Goal: Information Seeking & Learning: Find specific fact

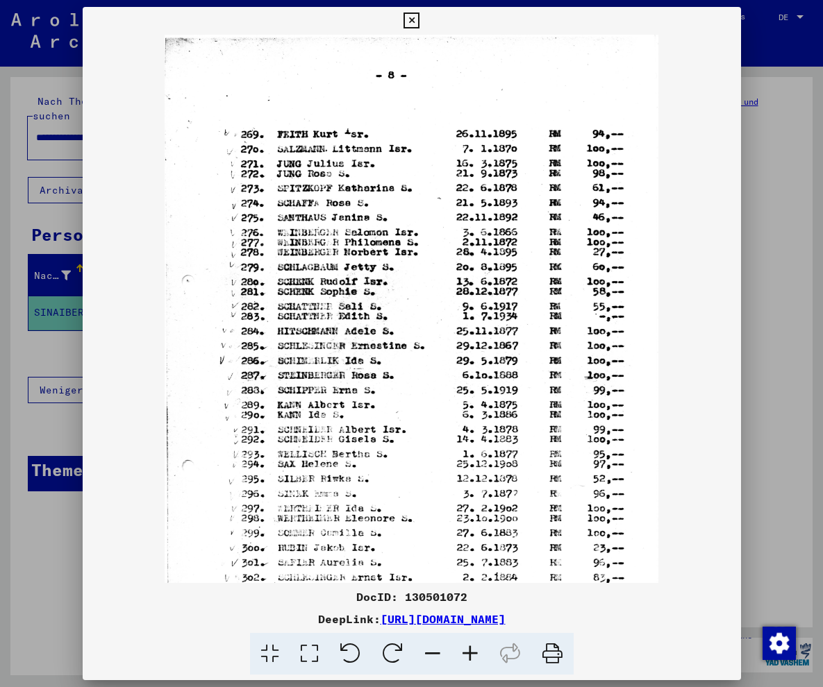
scroll to position [139, 0]
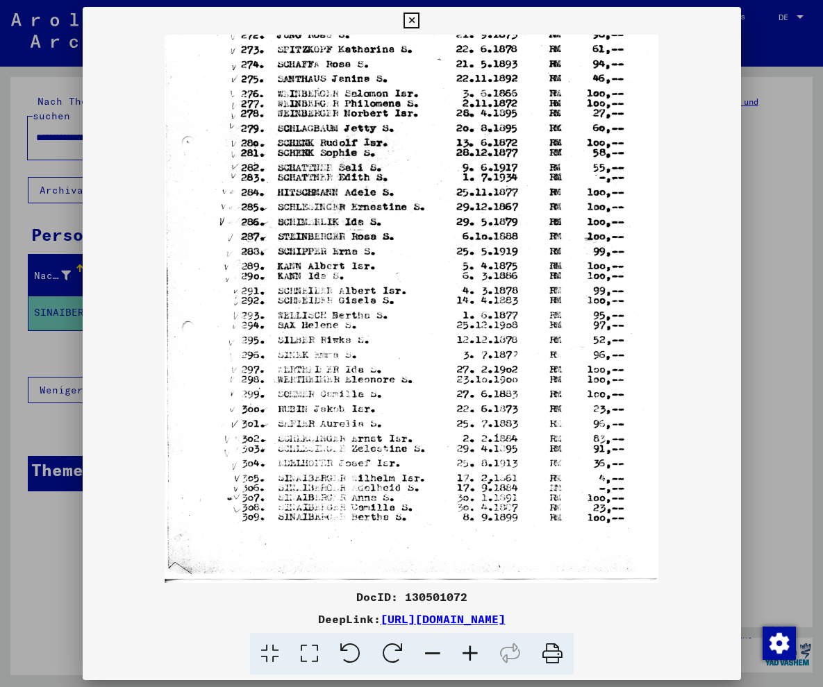
click at [419, 14] on icon at bounding box center [411, 20] width 16 height 17
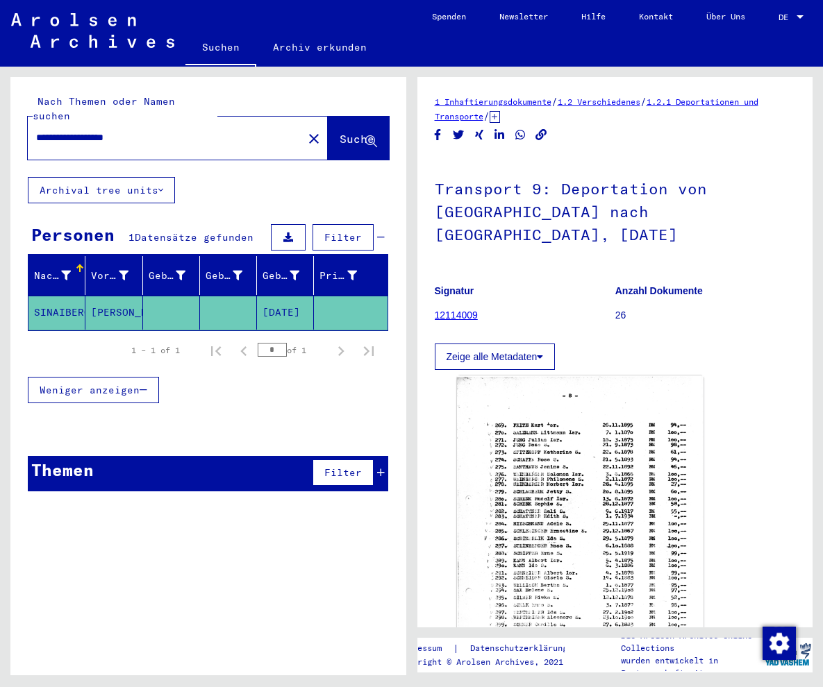
drag, startPoint x: 173, startPoint y: 113, endPoint x: 110, endPoint y: 125, distance: 63.6
click at [10, 106] on div "**********" at bounding box center [208, 381] width 396 height 609
drag, startPoint x: 187, startPoint y: 119, endPoint x: -102, endPoint y: 85, distance: 290.7
click at [36, 131] on input "**********" at bounding box center [165, 138] width 258 height 15
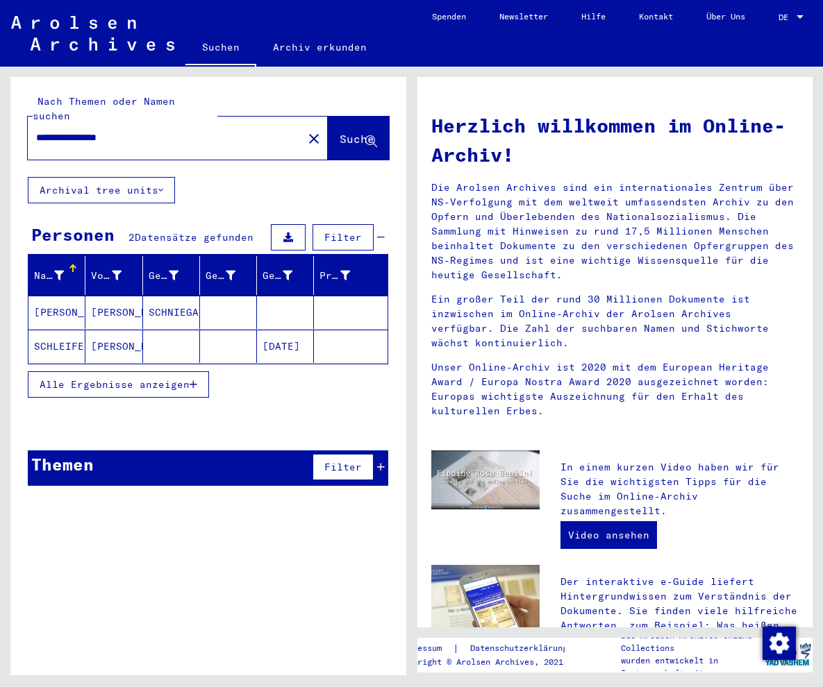
click at [304, 333] on mat-cell "[DATE]" at bounding box center [285, 346] width 57 height 33
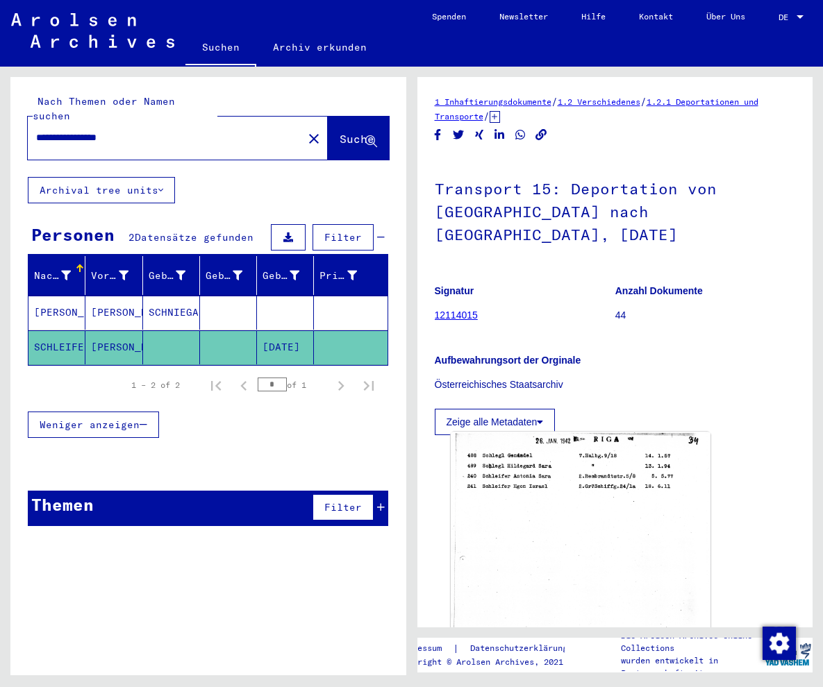
click at [568, 462] on img at bounding box center [580, 610] width 259 height 357
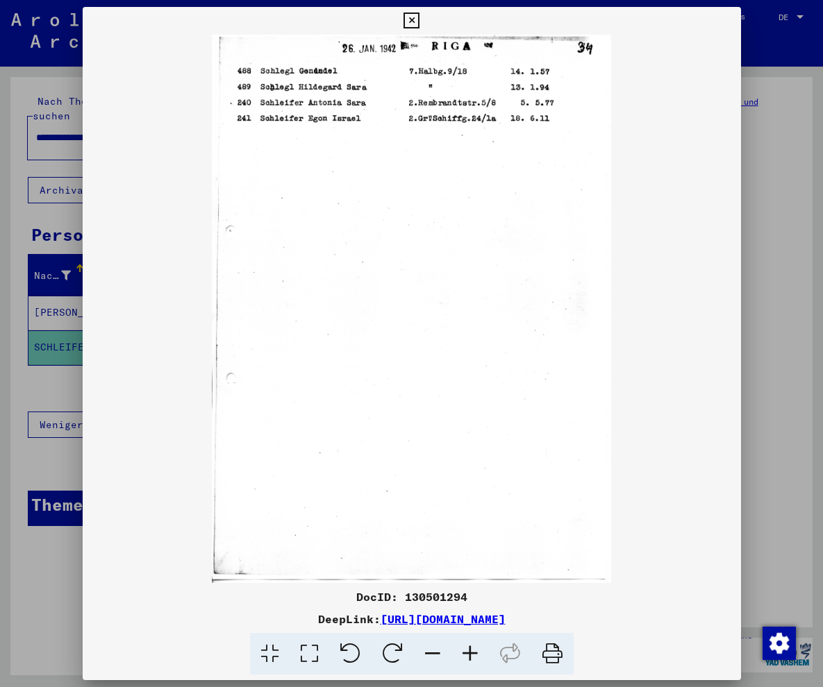
drag, startPoint x: 675, startPoint y: 621, endPoint x: 231, endPoint y: 616, distance: 444.3
click at [231, 616] on div "DeepLink: [URL][DOMAIN_NAME]" at bounding box center [412, 619] width 658 height 17
copy div "[URL][DOMAIN_NAME]"
drag, startPoint x: 491, startPoint y: 472, endPoint x: 287, endPoint y: 76, distance: 445.8
click at [492, 459] on img at bounding box center [412, 309] width 658 height 548
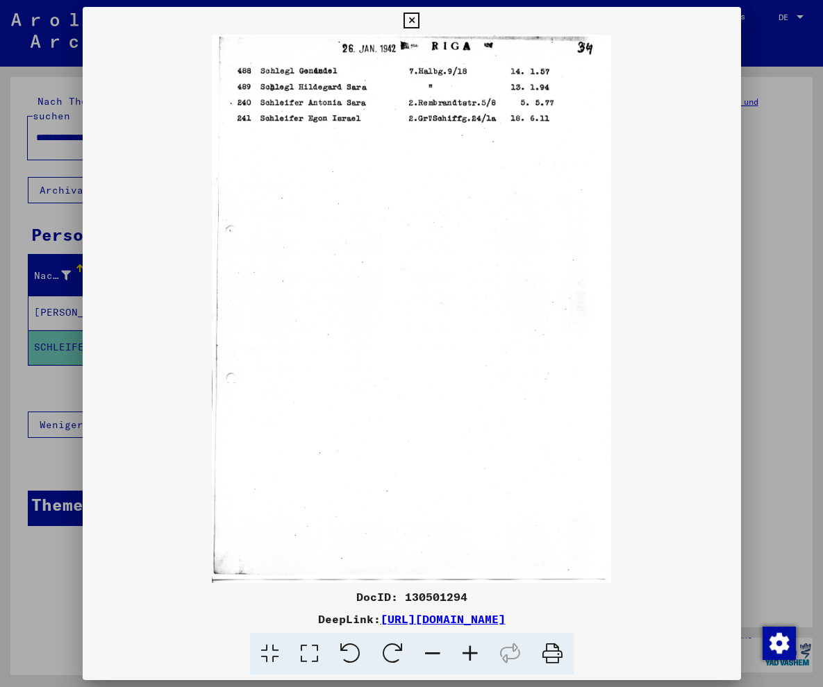
click at [419, 17] on icon at bounding box center [411, 20] width 16 height 17
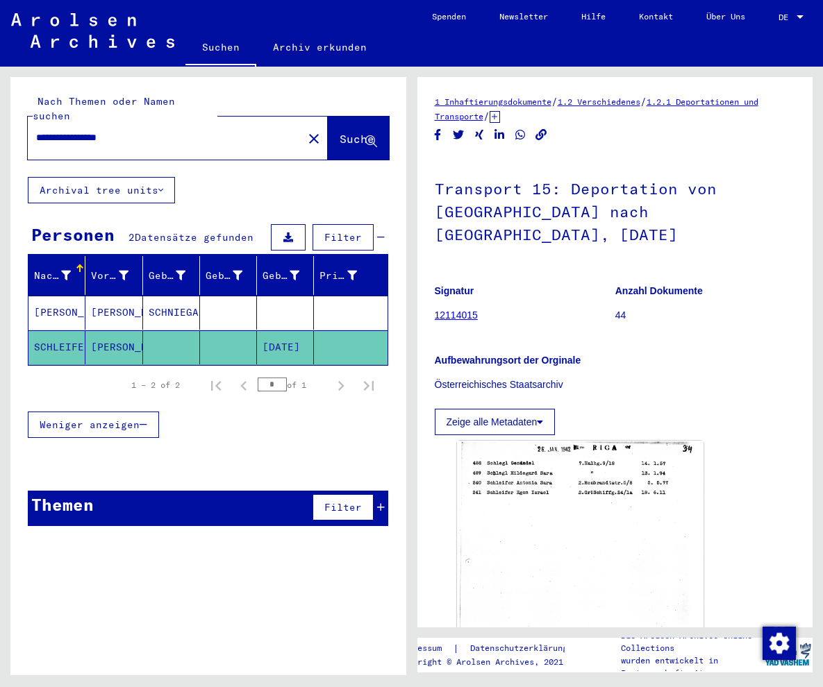
drag, startPoint x: 149, startPoint y: 118, endPoint x: -48, endPoint y: 98, distance: 198.2
click at [36, 131] on input "**********" at bounding box center [165, 138] width 258 height 15
click at [342, 132] on span "Suche" at bounding box center [356, 139] width 35 height 14
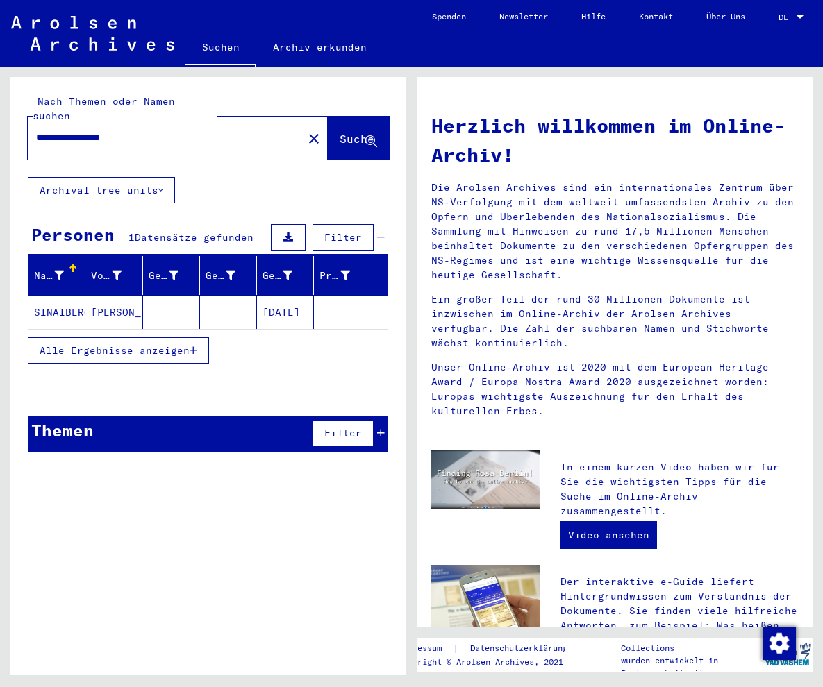
click at [285, 296] on mat-cell "[DATE]" at bounding box center [285, 312] width 57 height 33
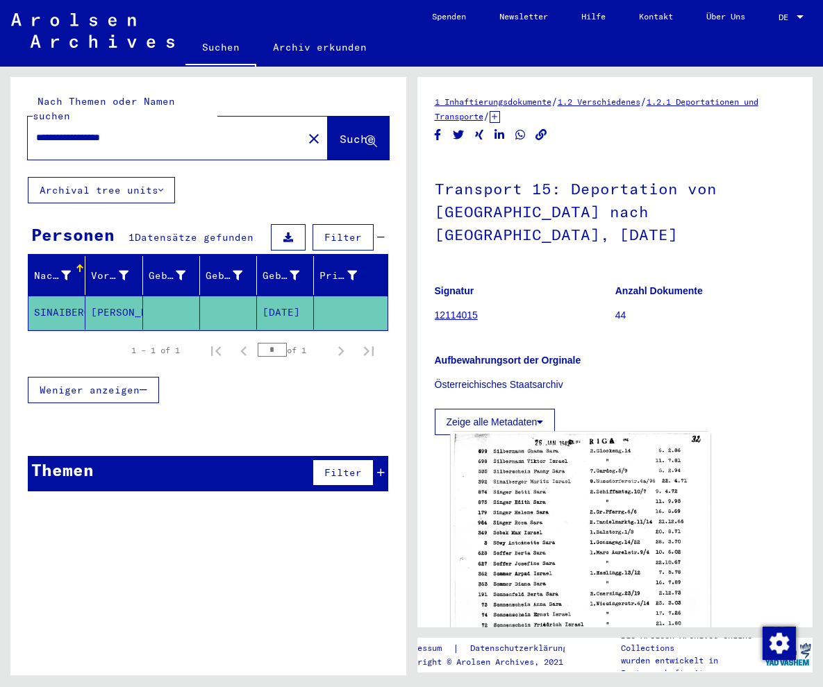
click at [538, 489] on img at bounding box center [580, 610] width 259 height 357
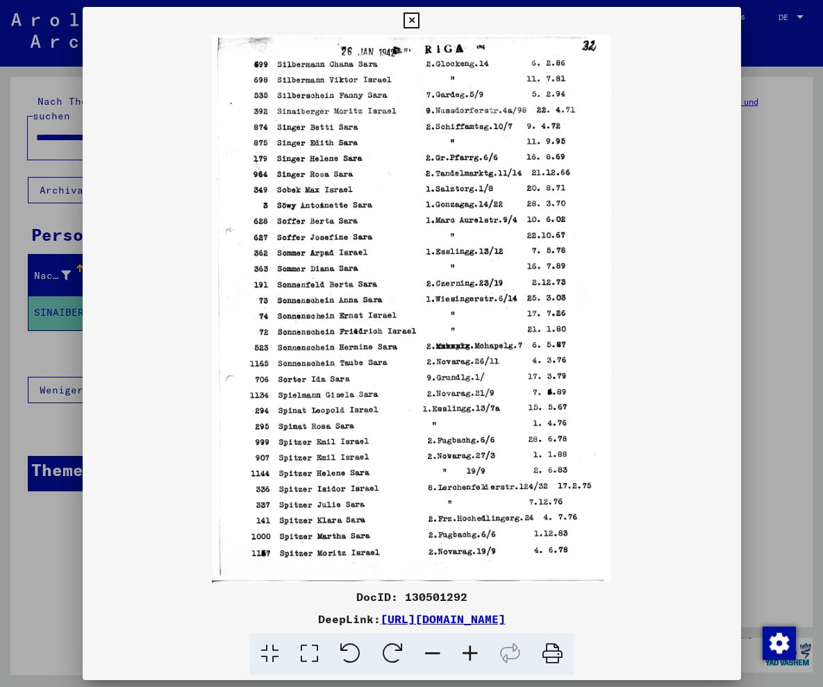
click at [475, 662] on icon at bounding box center [469, 654] width 37 height 42
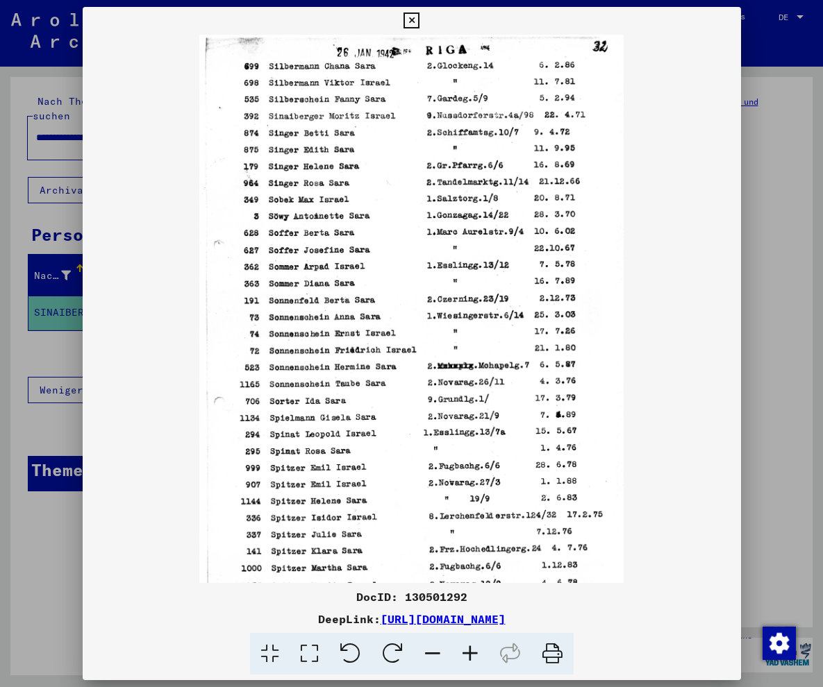
click at [475, 662] on icon at bounding box center [469, 654] width 37 height 42
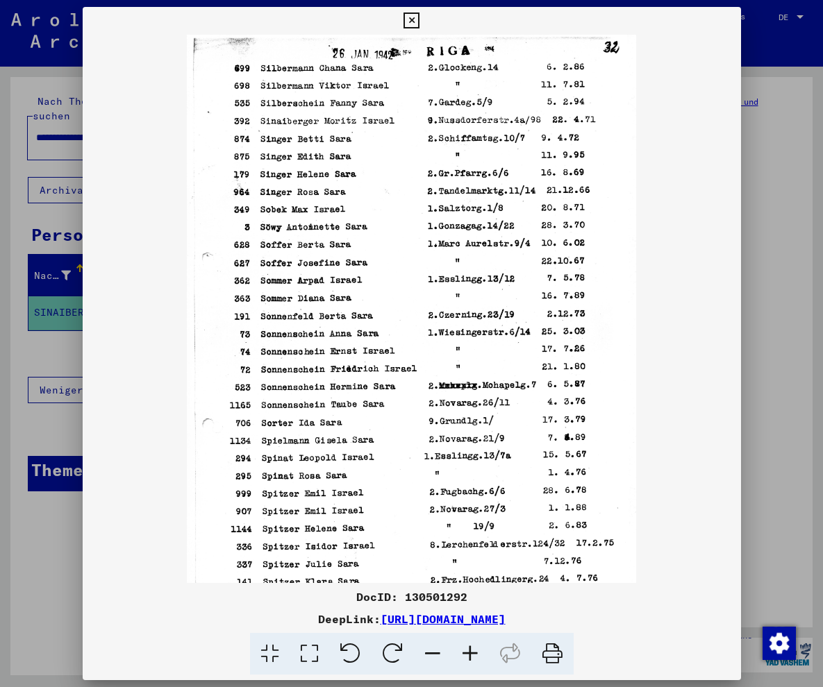
click at [475, 662] on icon at bounding box center [469, 654] width 37 height 42
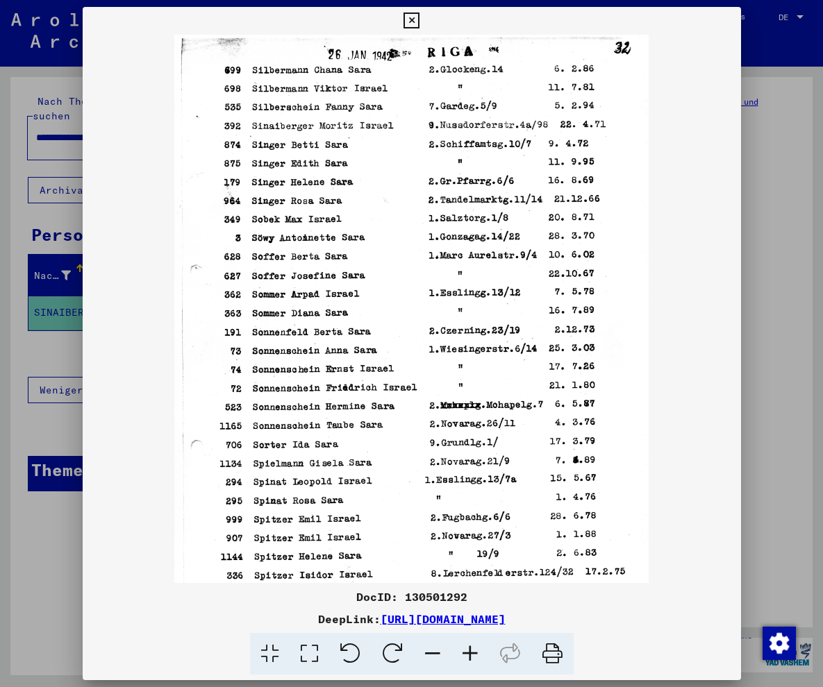
click at [475, 662] on icon at bounding box center [469, 654] width 37 height 42
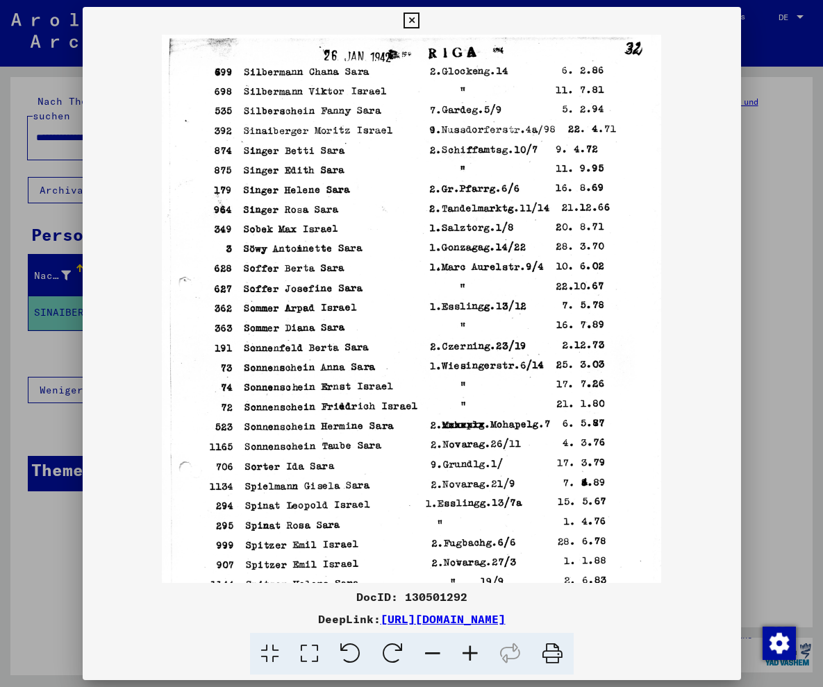
click at [475, 662] on icon at bounding box center [469, 654] width 37 height 42
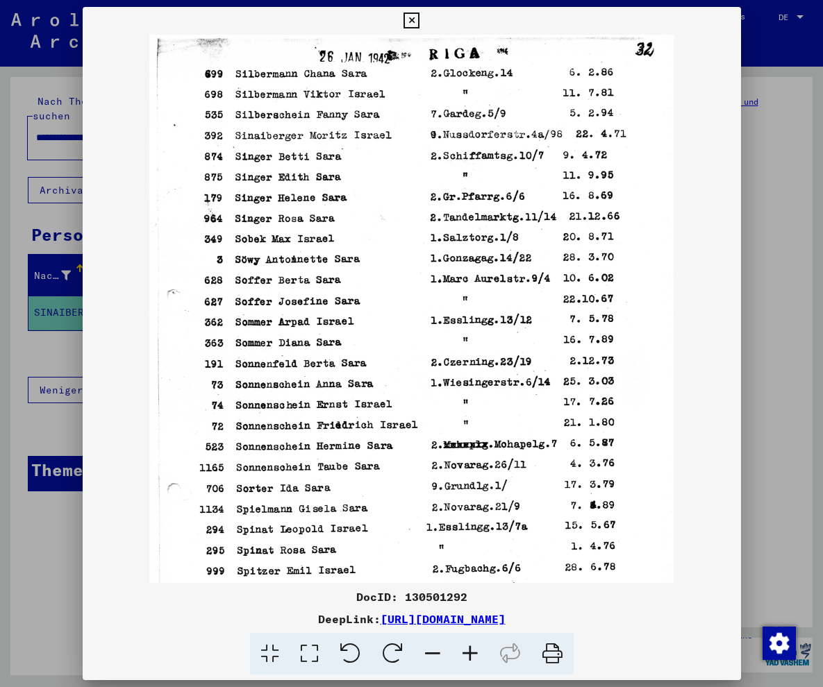
click at [475, 662] on icon at bounding box center [469, 654] width 37 height 42
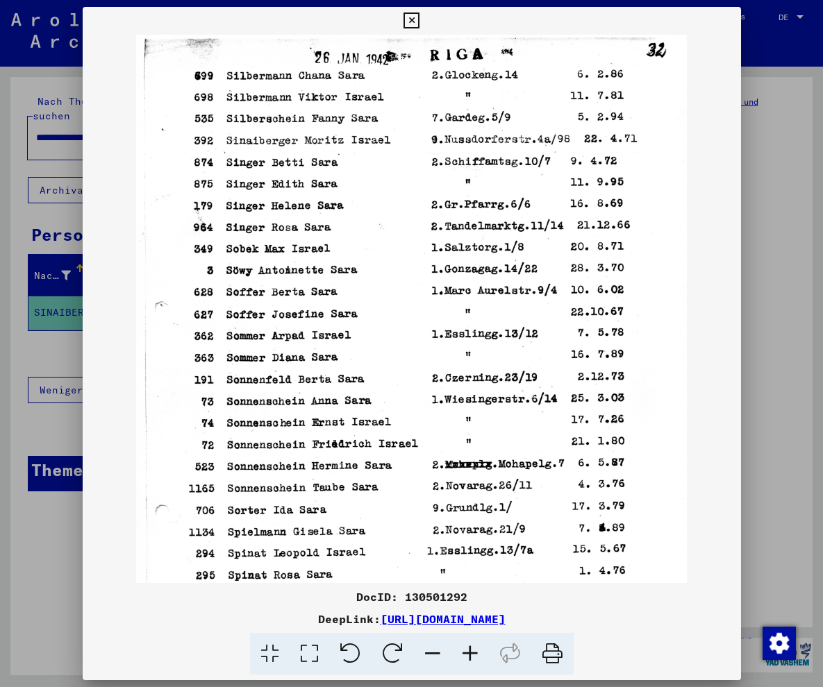
click at [475, 662] on icon at bounding box center [469, 654] width 37 height 42
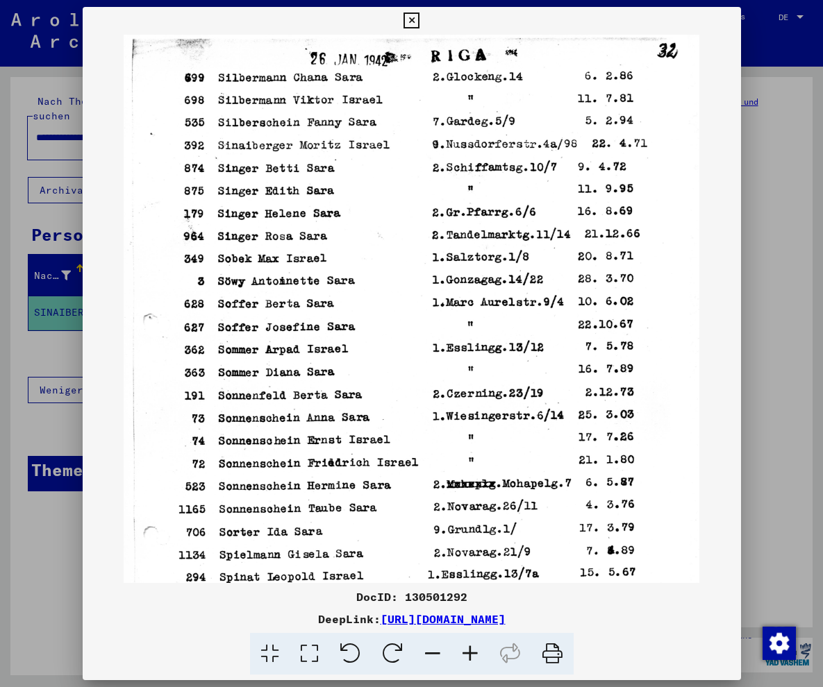
drag, startPoint x: 688, startPoint y: 628, endPoint x: 233, endPoint y: 618, distance: 454.8
click at [233, 618] on div "DocID: 130501292 DeepLink: [URL][DOMAIN_NAME]" at bounding box center [412, 632] width 658 height 87
copy link "[URL][DOMAIN_NAME]"
click at [419, 17] on icon at bounding box center [411, 20] width 16 height 17
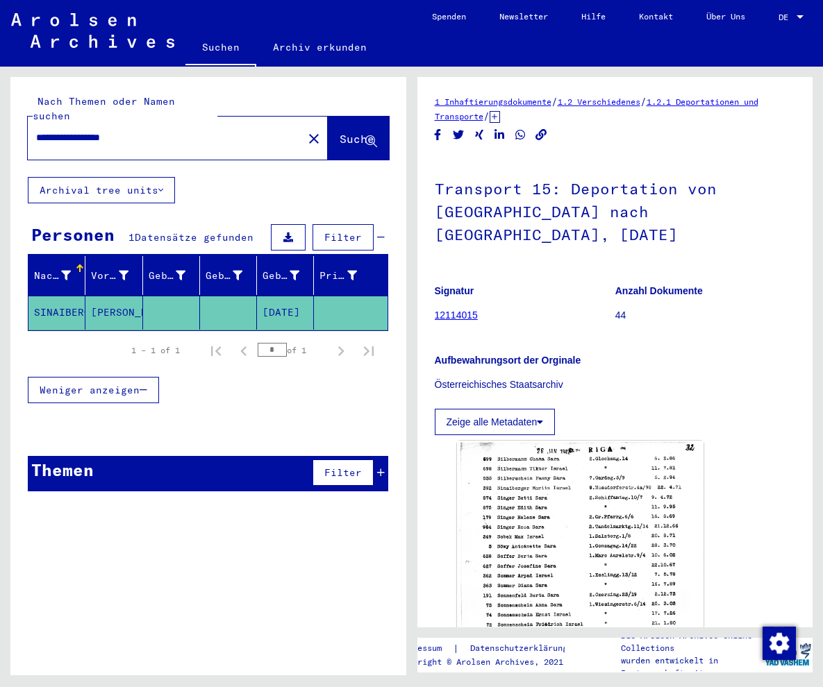
drag, startPoint x: 214, startPoint y: 126, endPoint x: 107, endPoint y: 127, distance: 106.9
click at [107, 131] on input "**********" at bounding box center [165, 138] width 258 height 15
click at [339, 132] on span "Suche" at bounding box center [356, 139] width 35 height 14
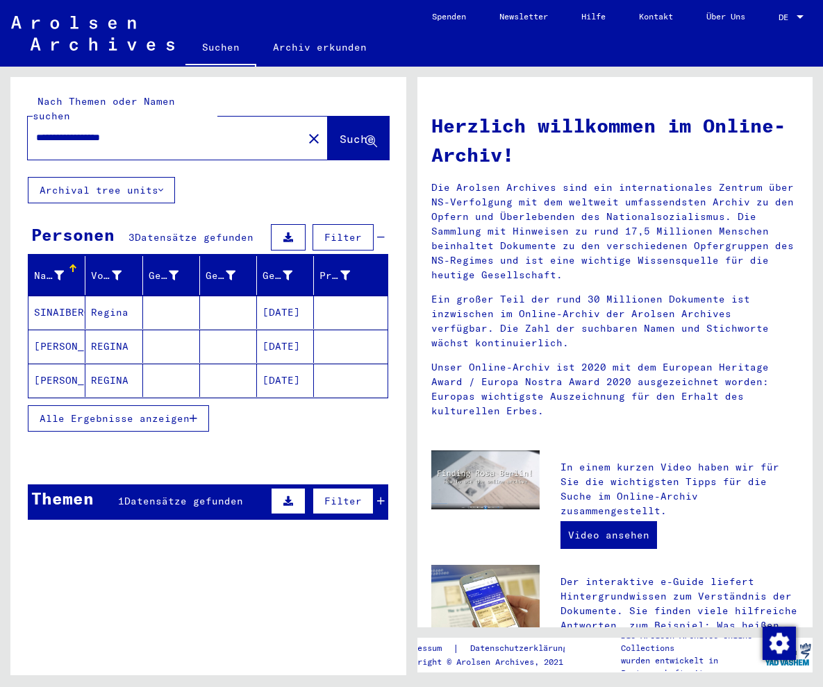
click at [285, 296] on mat-cell "[DATE]" at bounding box center [285, 312] width 57 height 33
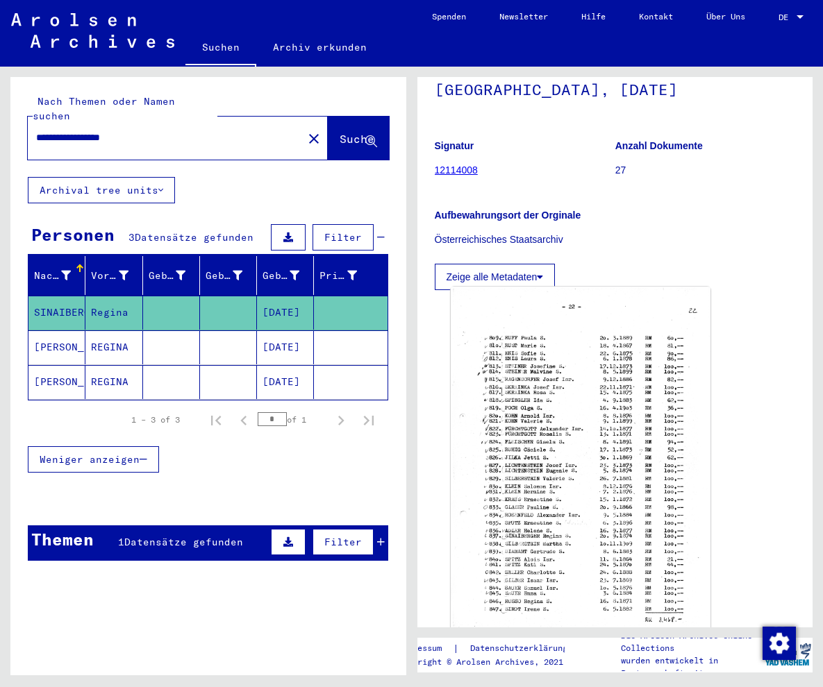
scroll to position [146, 0]
click at [569, 395] on img at bounding box center [580, 466] width 259 height 361
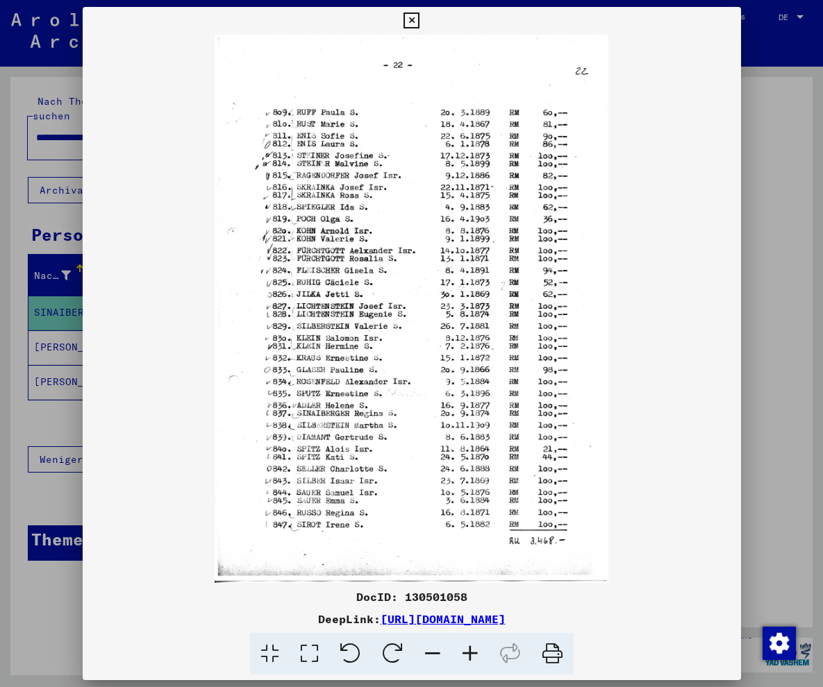
click at [458, 658] on icon at bounding box center [469, 654] width 37 height 42
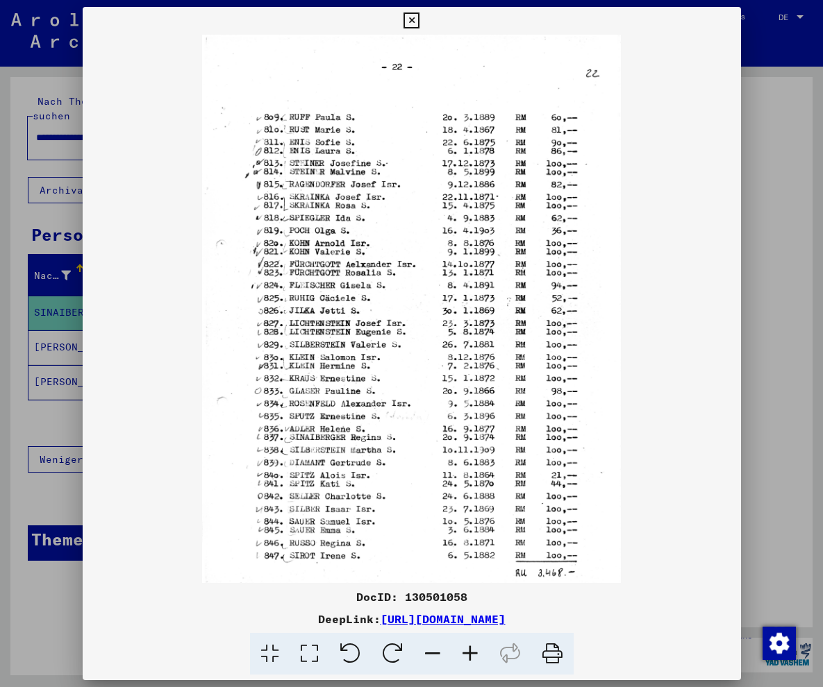
click at [473, 658] on icon at bounding box center [469, 654] width 37 height 42
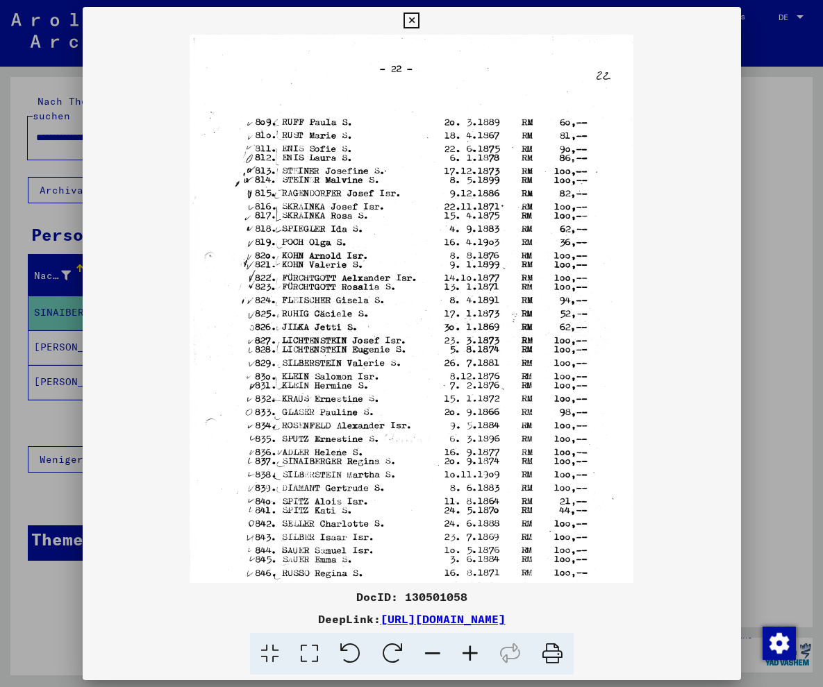
click at [473, 658] on icon at bounding box center [469, 654] width 37 height 42
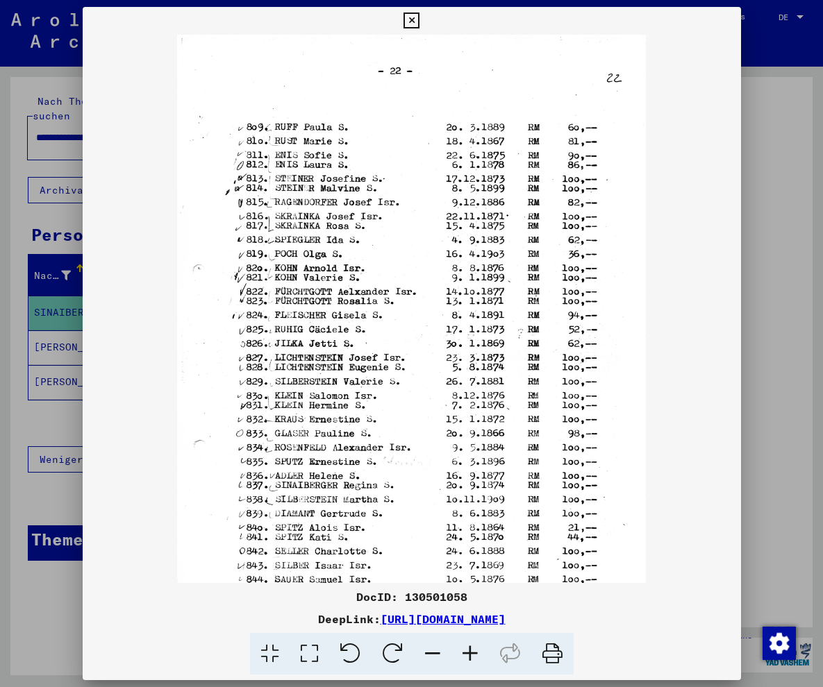
click at [473, 658] on icon at bounding box center [469, 654] width 37 height 42
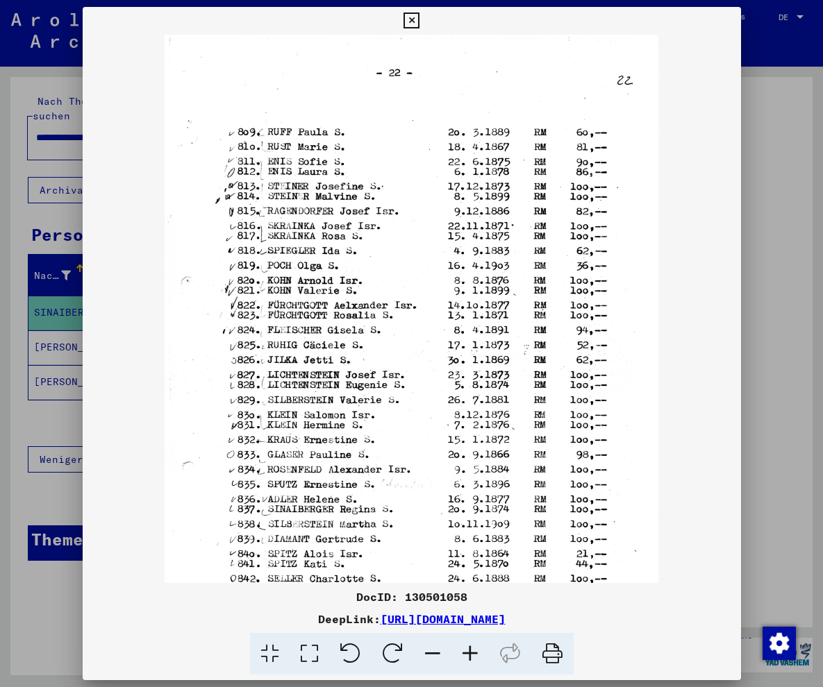
click at [473, 658] on icon at bounding box center [469, 654] width 37 height 42
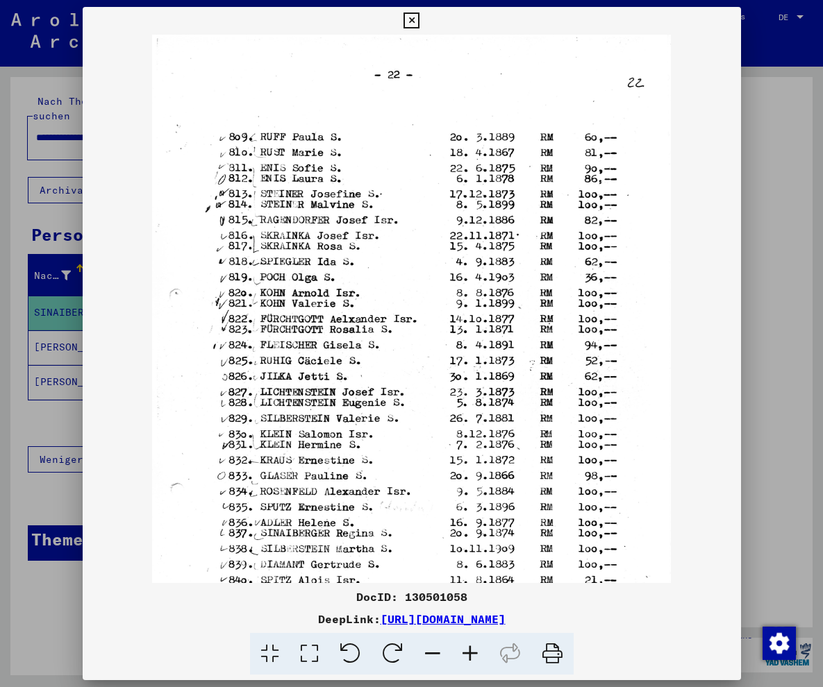
click at [473, 658] on icon at bounding box center [469, 654] width 37 height 42
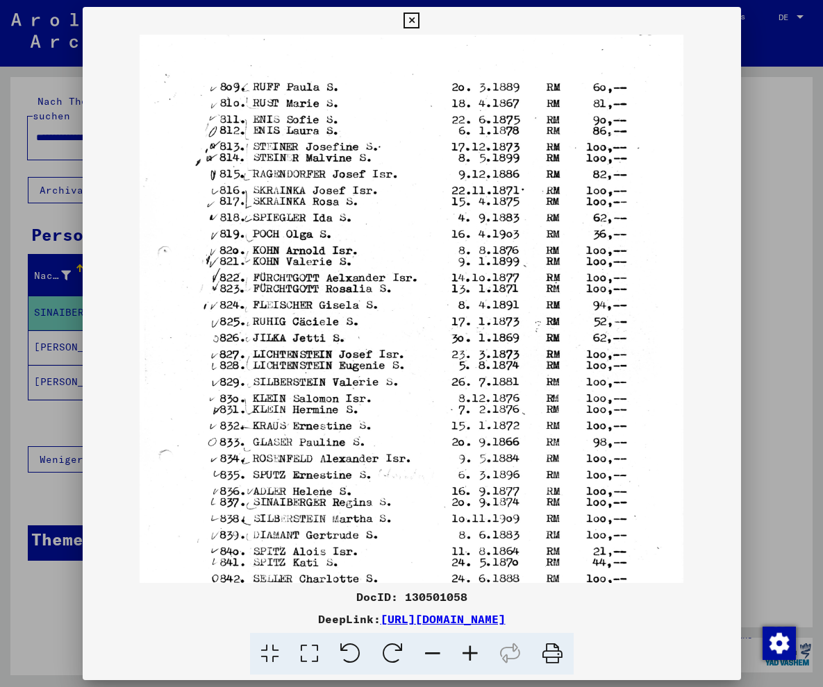
scroll to position [83, 0]
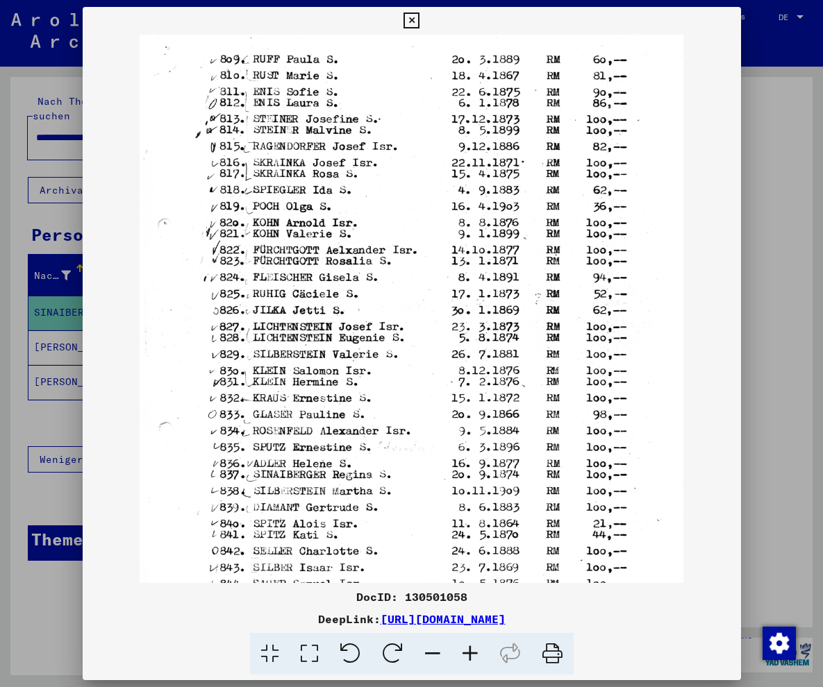
drag, startPoint x: 365, startPoint y: 427, endPoint x: 308, endPoint y: 341, distance: 103.2
click at [308, 341] on img at bounding box center [412, 330] width 544 height 757
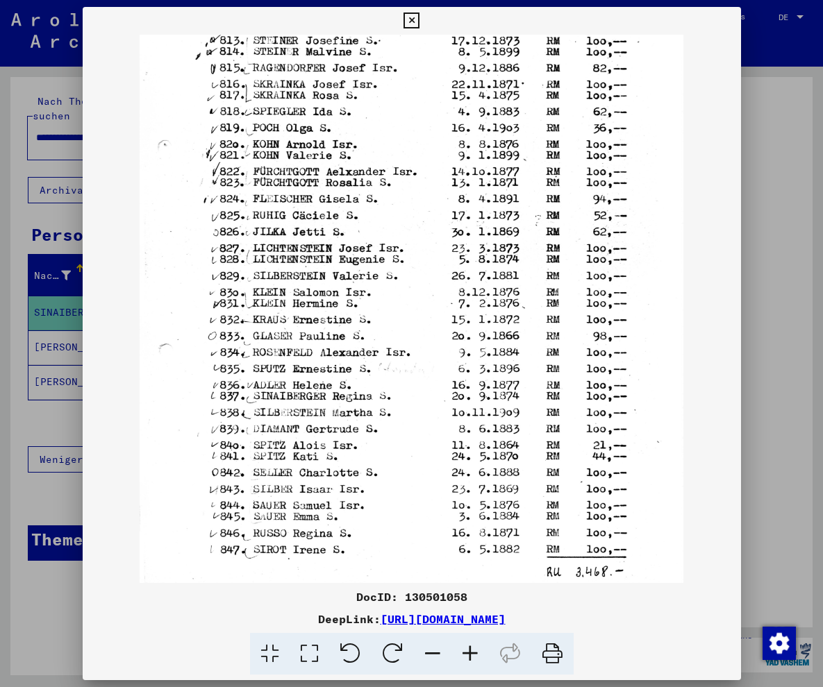
scroll to position [190, 0]
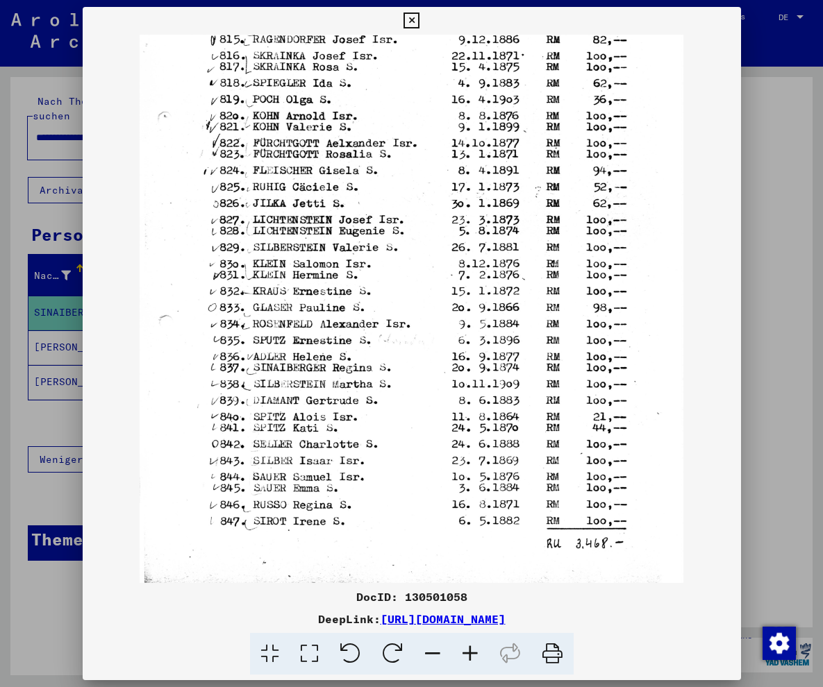
drag, startPoint x: 374, startPoint y: 439, endPoint x: 378, endPoint y: 333, distance: 107.0
click at [378, 333] on img at bounding box center [412, 223] width 544 height 757
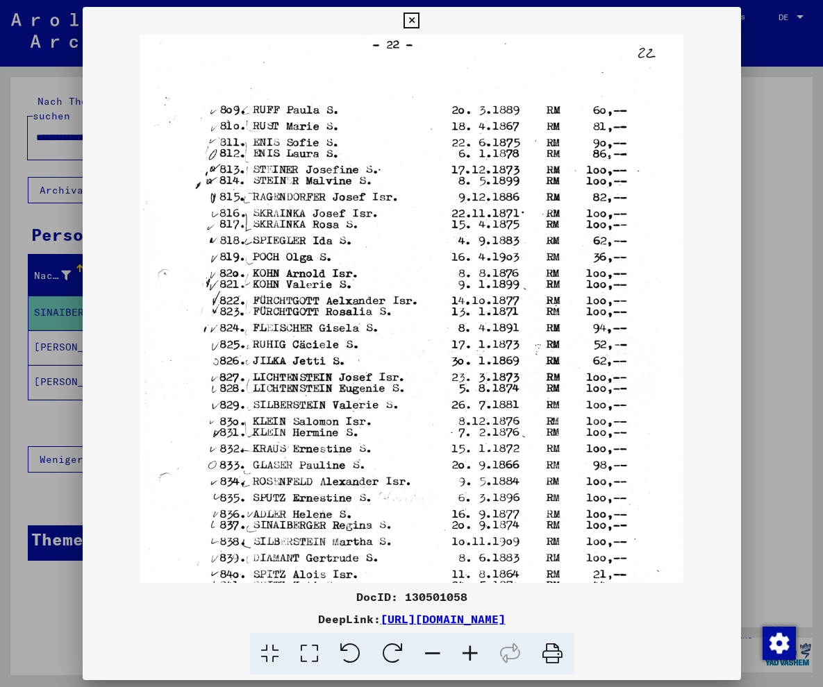
scroll to position [28, 0]
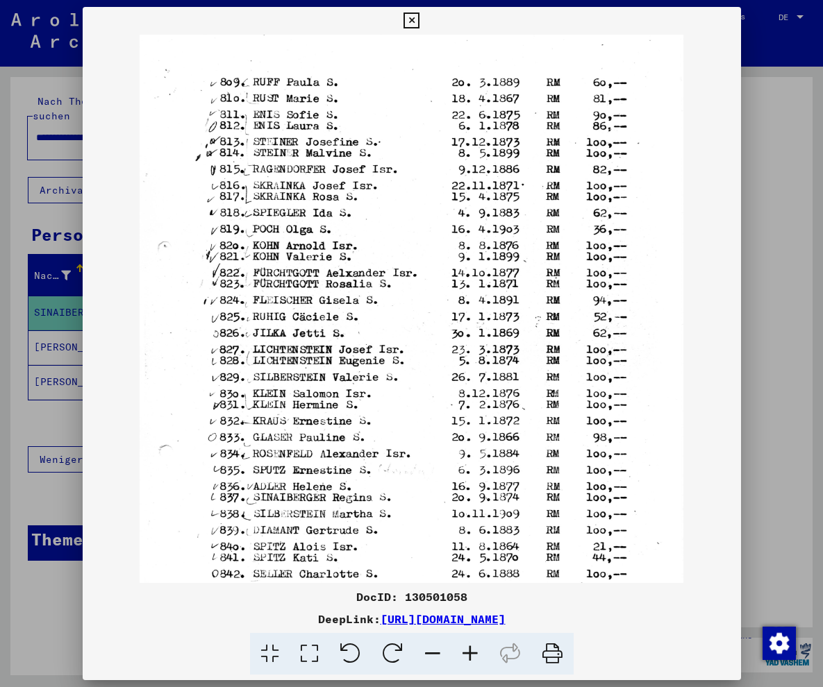
drag, startPoint x: 421, startPoint y: 284, endPoint x: 413, endPoint y: 310, distance: 26.8
click at [413, 310] on img at bounding box center [412, 353] width 544 height 757
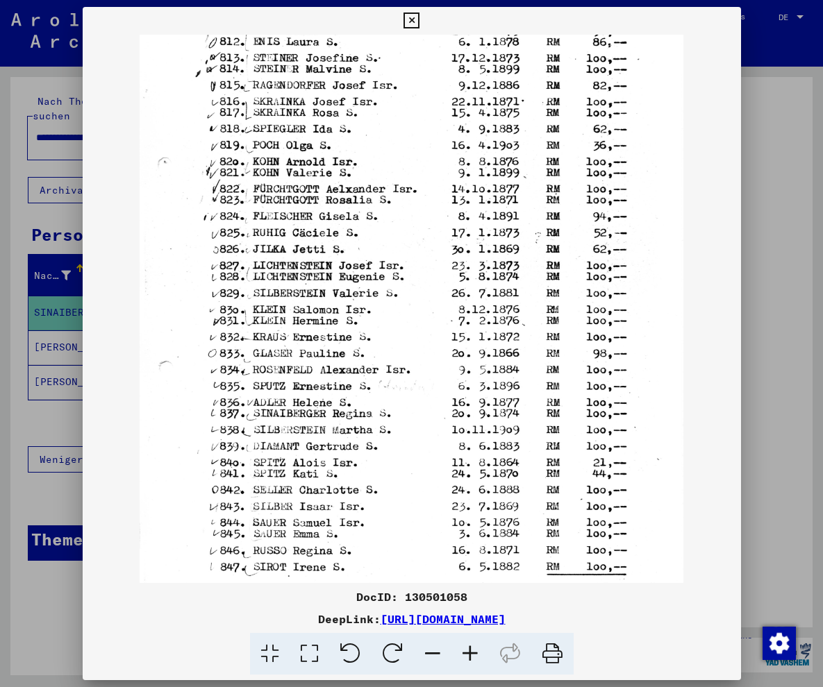
scroll to position [167, 0]
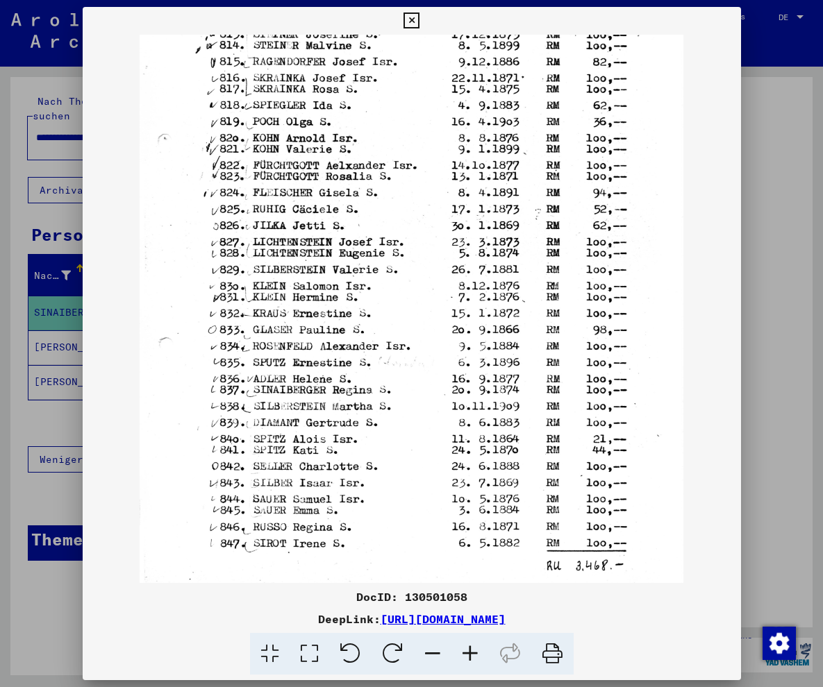
drag, startPoint x: 403, startPoint y: 364, endPoint x: 406, endPoint y: 257, distance: 107.6
click at [406, 257] on img at bounding box center [412, 245] width 544 height 757
drag, startPoint x: 673, startPoint y: 612, endPoint x: 233, endPoint y: 624, distance: 439.6
click at [233, 624] on div "DeepLink: [URL][DOMAIN_NAME]" at bounding box center [412, 619] width 658 height 17
copy link "[URL][DOMAIN_NAME]"
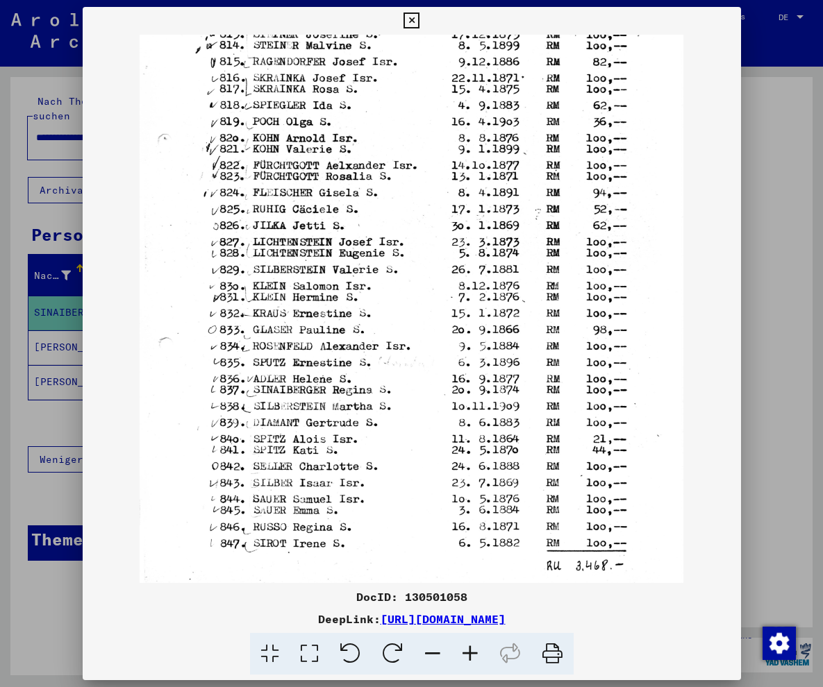
click at [541, 367] on img at bounding box center [412, 245] width 544 height 757
drag, startPoint x: 727, startPoint y: 20, endPoint x: 725, endPoint y: 191, distance: 170.8
click at [419, 20] on icon at bounding box center [411, 20] width 16 height 17
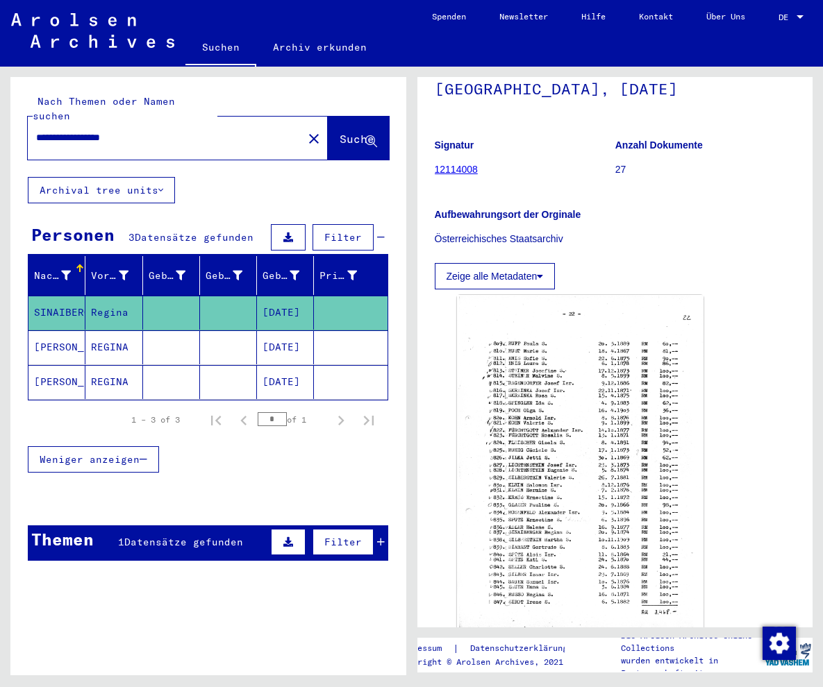
click at [290, 365] on mat-cell "[DATE]" at bounding box center [285, 382] width 57 height 34
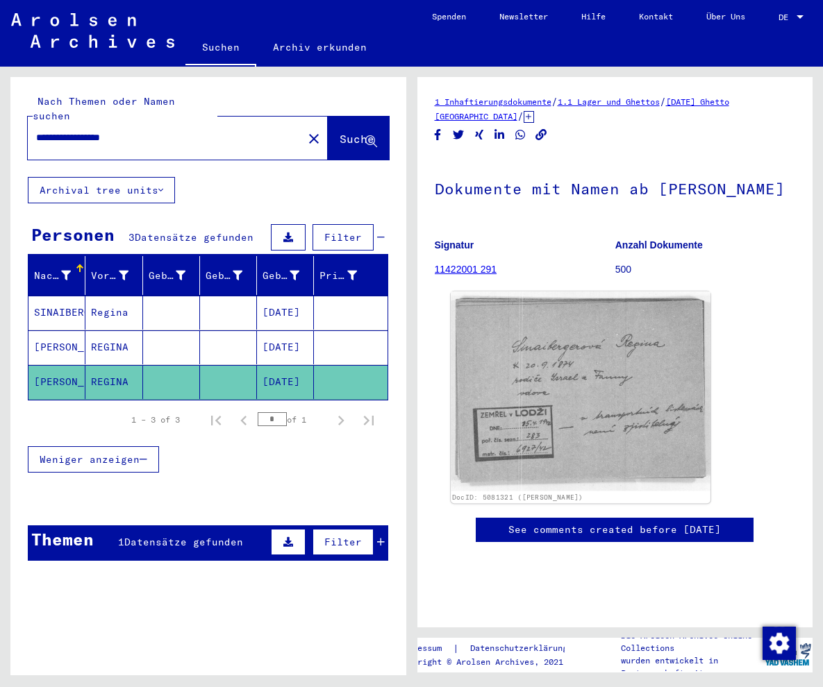
click at [528, 392] on img at bounding box center [580, 392] width 259 height 200
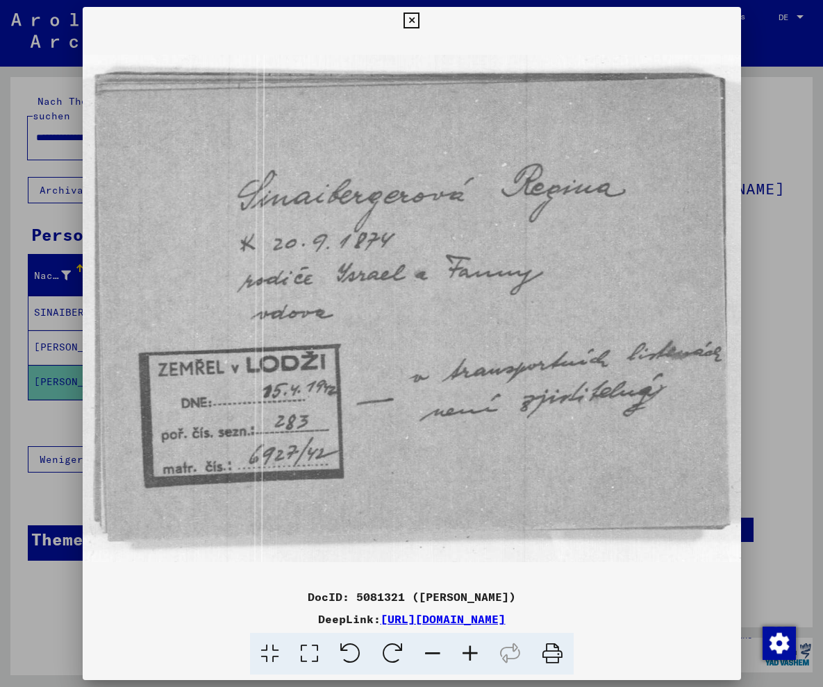
drag, startPoint x: 673, startPoint y: 615, endPoint x: 238, endPoint y: 620, distance: 434.6
click at [238, 620] on div "DeepLink: [URL][DOMAIN_NAME]" at bounding box center [412, 619] width 658 height 17
copy div "[URL][DOMAIN_NAME]"
click at [419, 21] on icon at bounding box center [411, 20] width 16 height 17
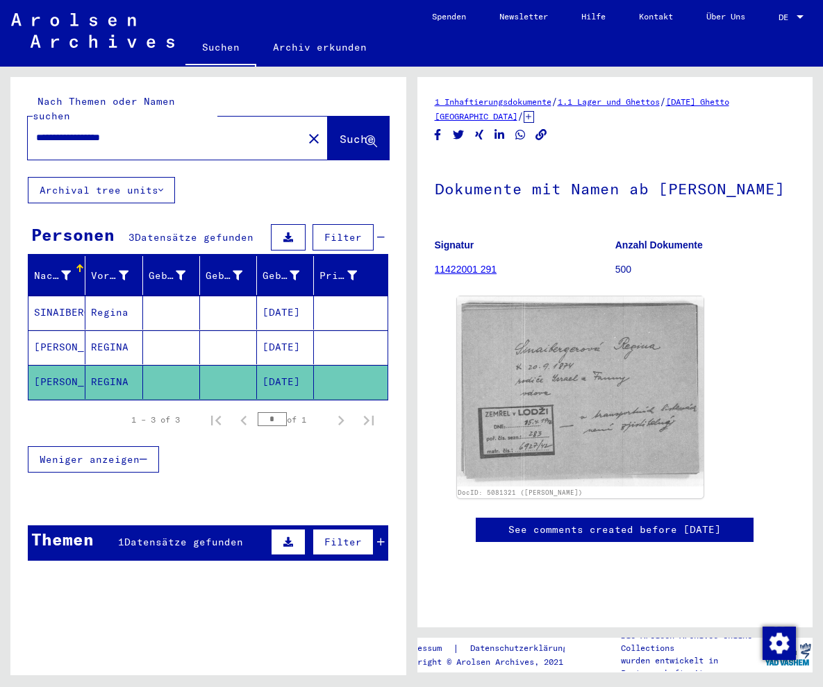
click at [776, 287] on figure "Anzahl Dokumente 500" at bounding box center [705, 259] width 180 height 62
drag, startPoint x: 194, startPoint y: 125, endPoint x: 110, endPoint y: 131, distance: 84.2
click at [110, 131] on input "**********" at bounding box center [165, 138] width 258 height 15
type input "**********"
click at [339, 132] on span "Suche" at bounding box center [356, 139] width 35 height 14
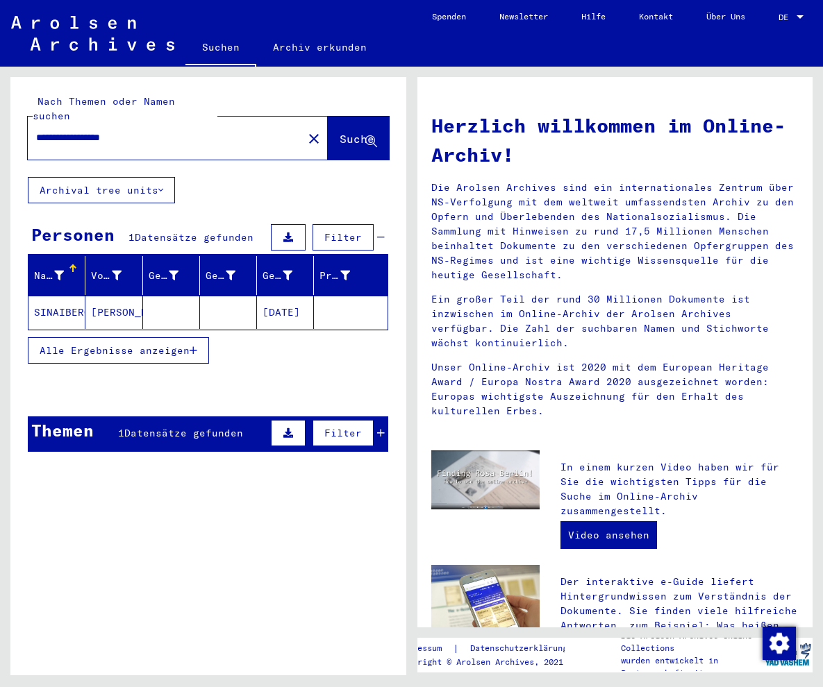
click at [270, 296] on mat-cell "[DATE]" at bounding box center [285, 312] width 57 height 33
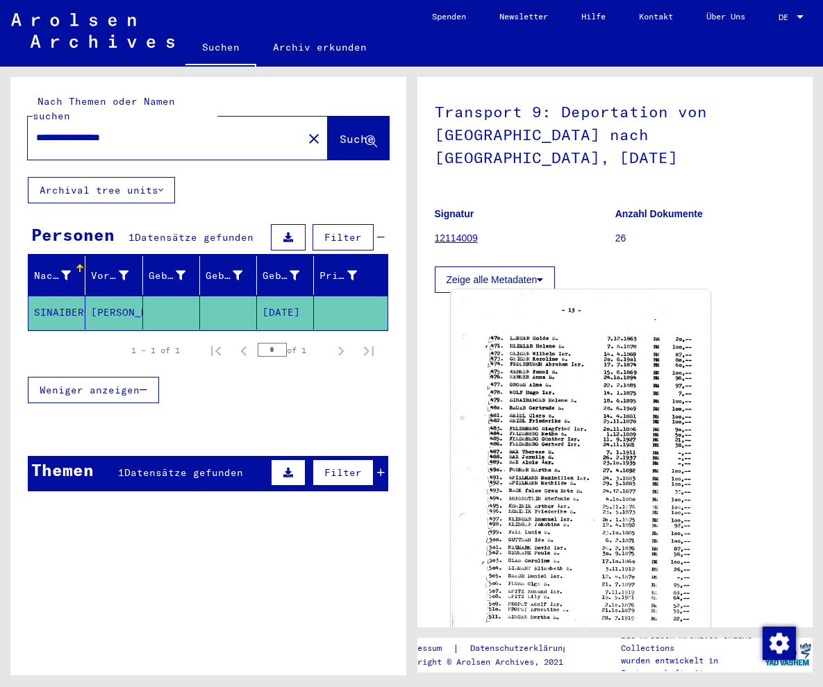
scroll to position [146, 0]
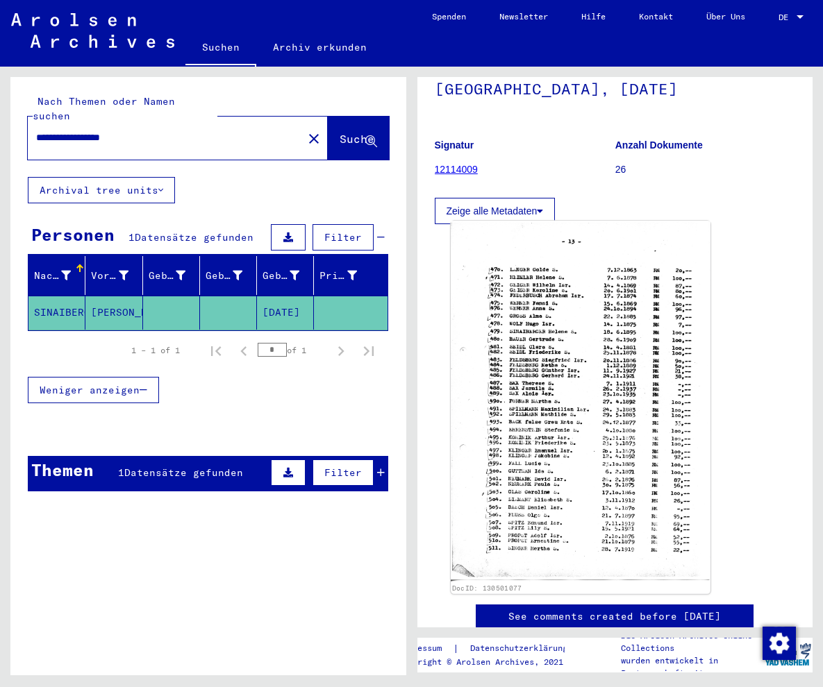
click at [585, 317] on img at bounding box center [580, 401] width 259 height 361
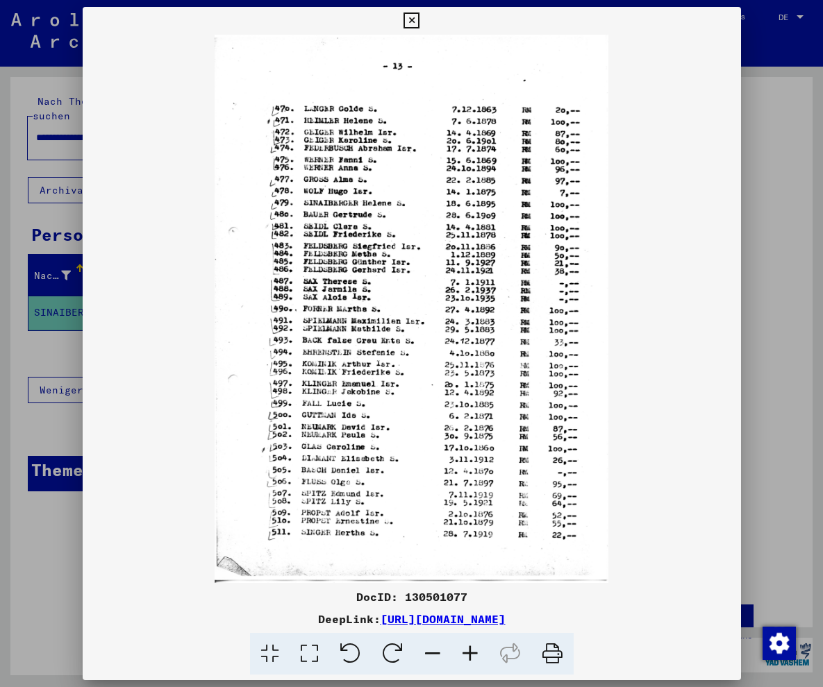
click at [472, 655] on icon at bounding box center [469, 654] width 37 height 42
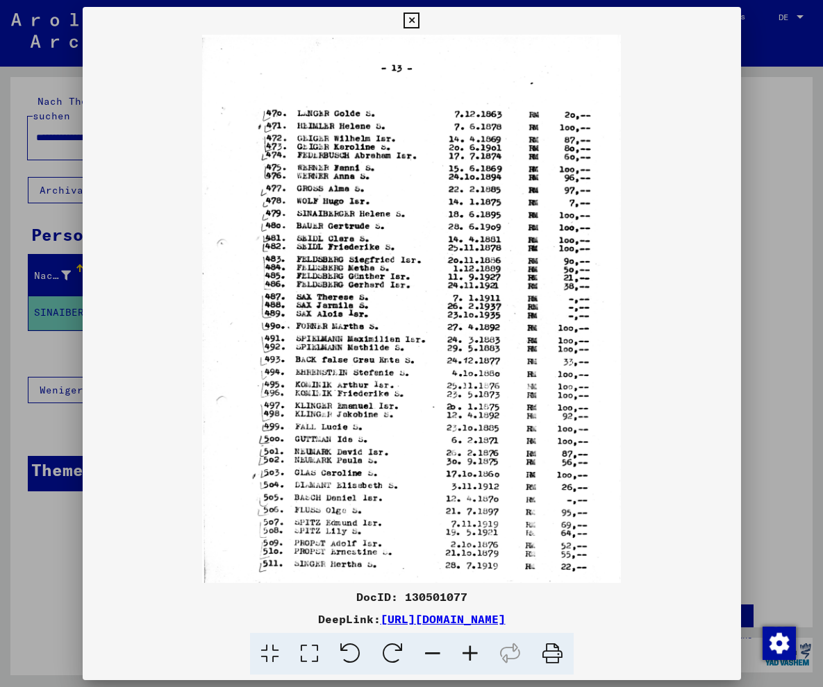
click at [472, 655] on icon at bounding box center [469, 654] width 37 height 42
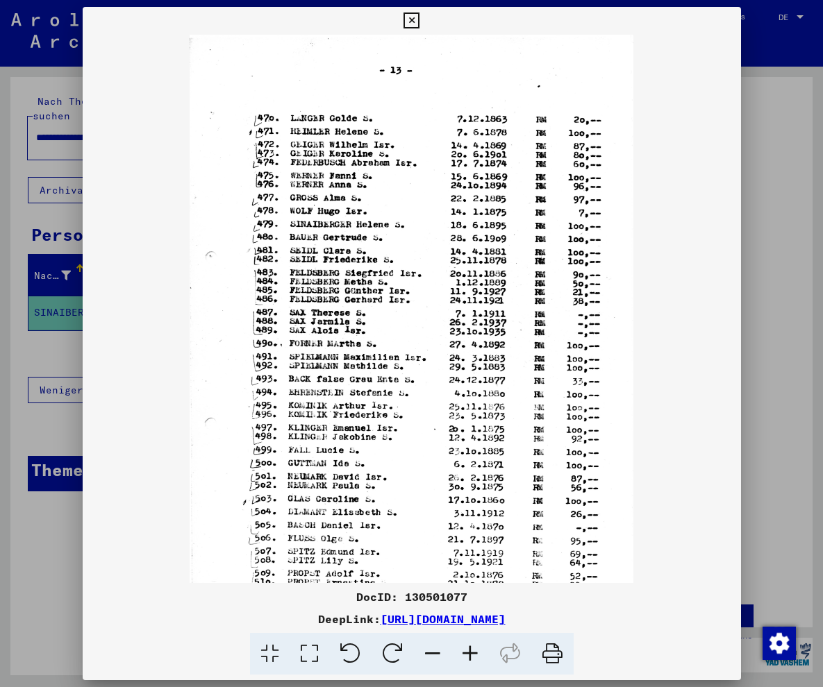
click at [472, 655] on icon at bounding box center [469, 654] width 37 height 42
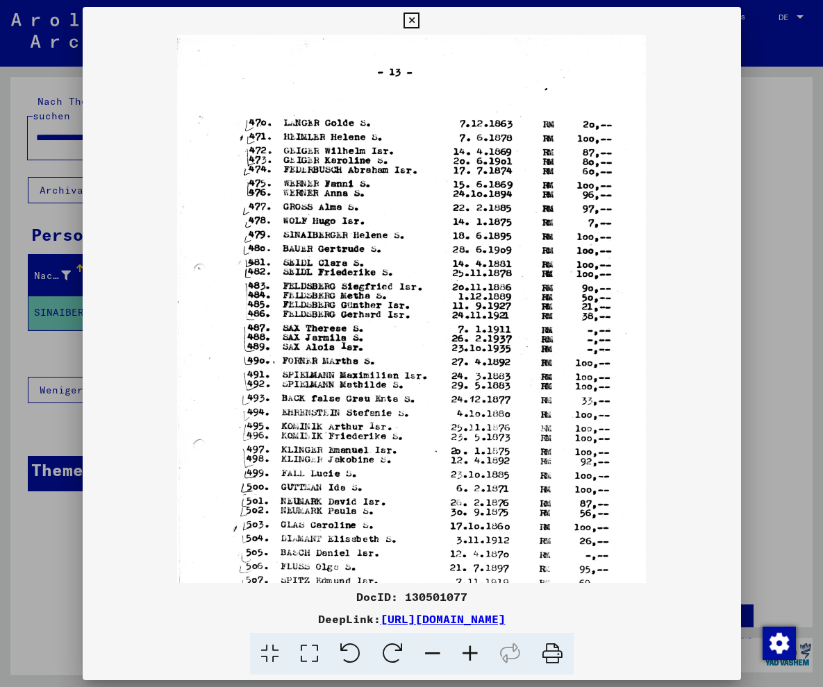
click at [472, 655] on icon at bounding box center [469, 654] width 37 height 42
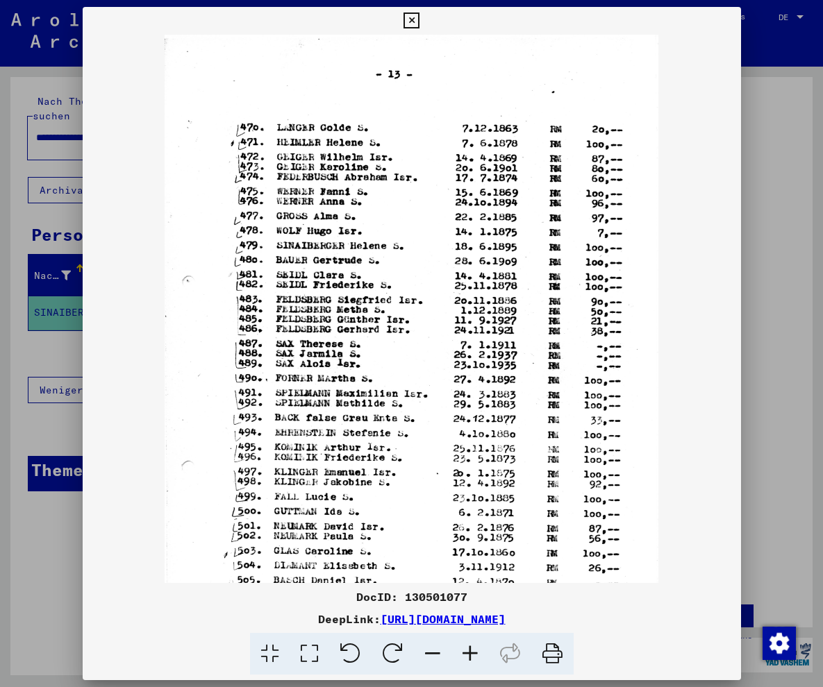
click at [472, 655] on icon at bounding box center [469, 654] width 37 height 42
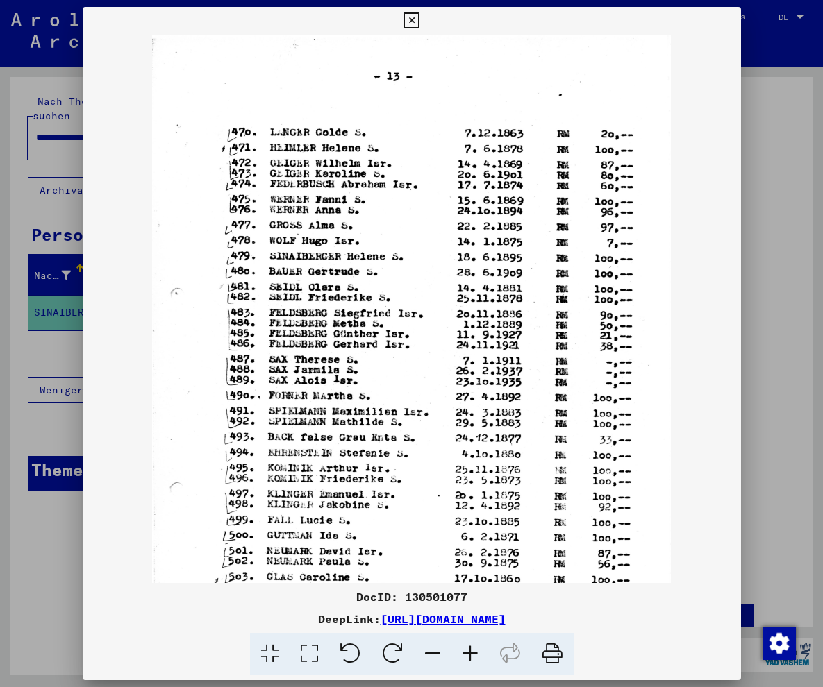
click at [472, 655] on icon at bounding box center [469, 654] width 37 height 42
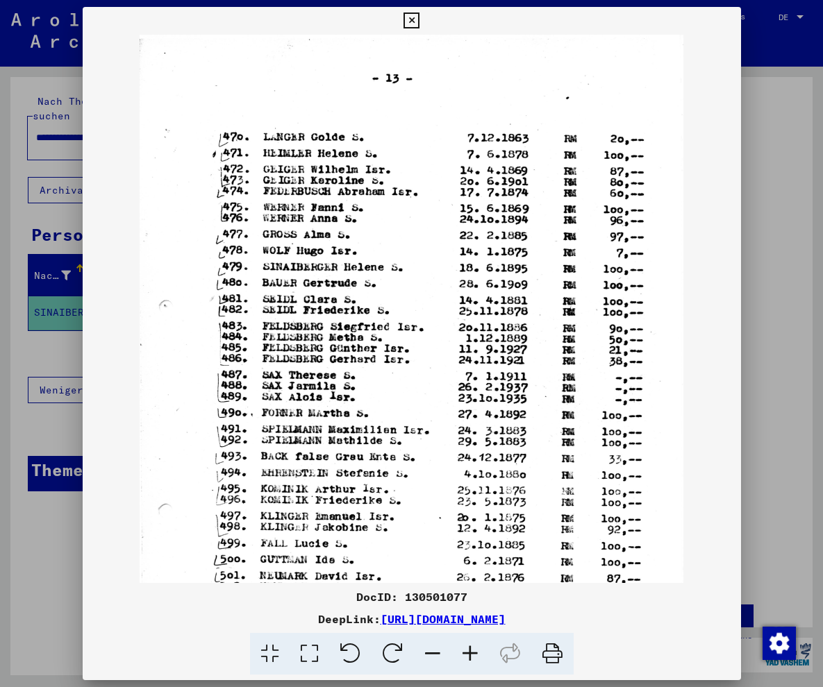
click at [472, 655] on icon at bounding box center [469, 654] width 37 height 42
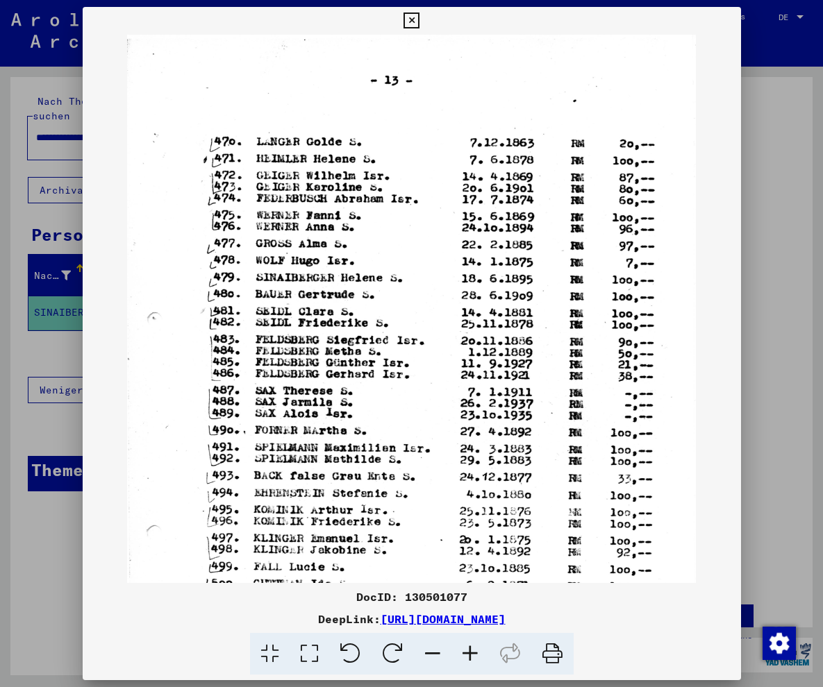
scroll to position [243, 0]
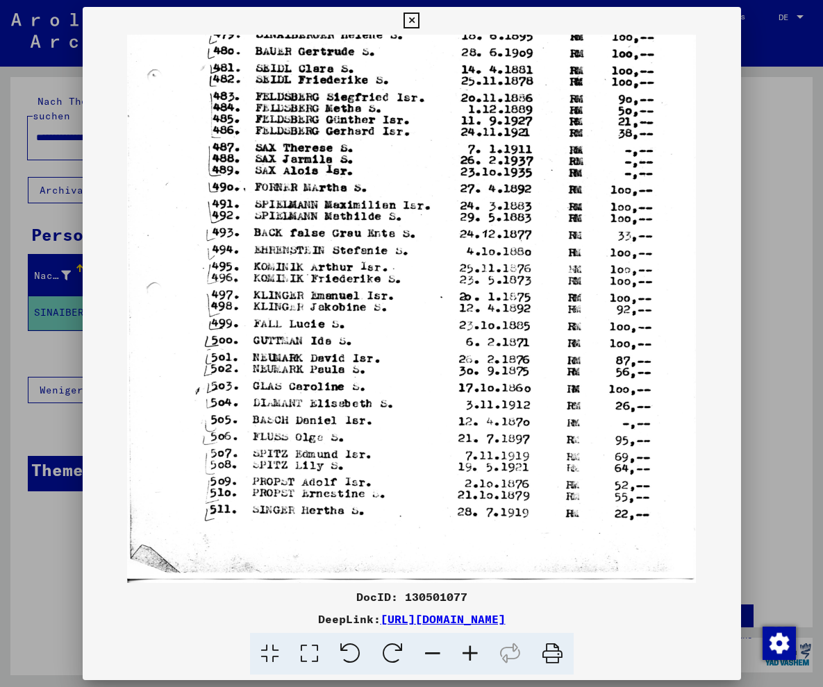
drag, startPoint x: 369, startPoint y: 422, endPoint x: 402, endPoint y: 137, distance: 286.5
click at [402, 137] on img at bounding box center [411, 187] width 568 height 791
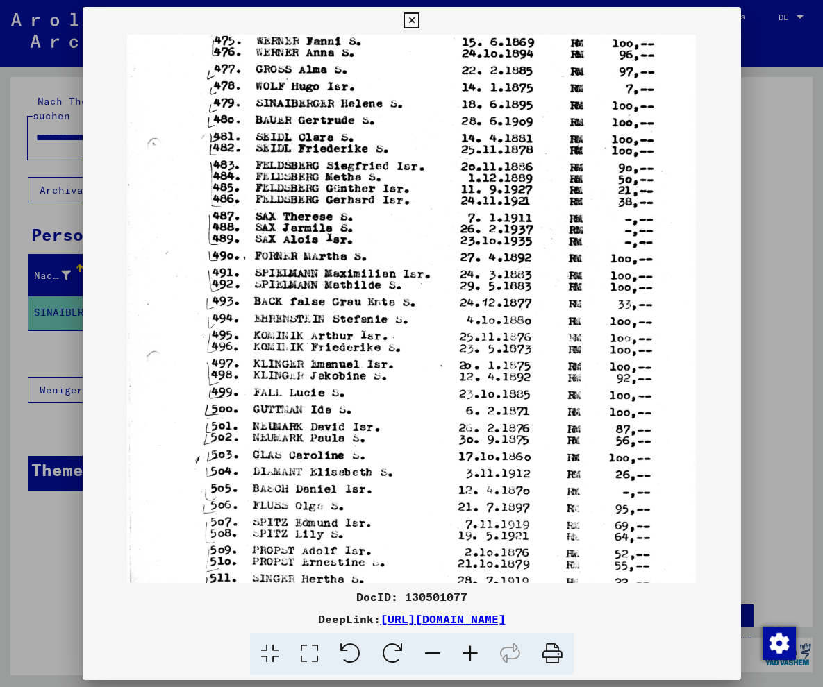
drag, startPoint x: 398, startPoint y: 266, endPoint x: 387, endPoint y: 322, distance: 57.2
click at [387, 322] on img at bounding box center [411, 255] width 568 height 791
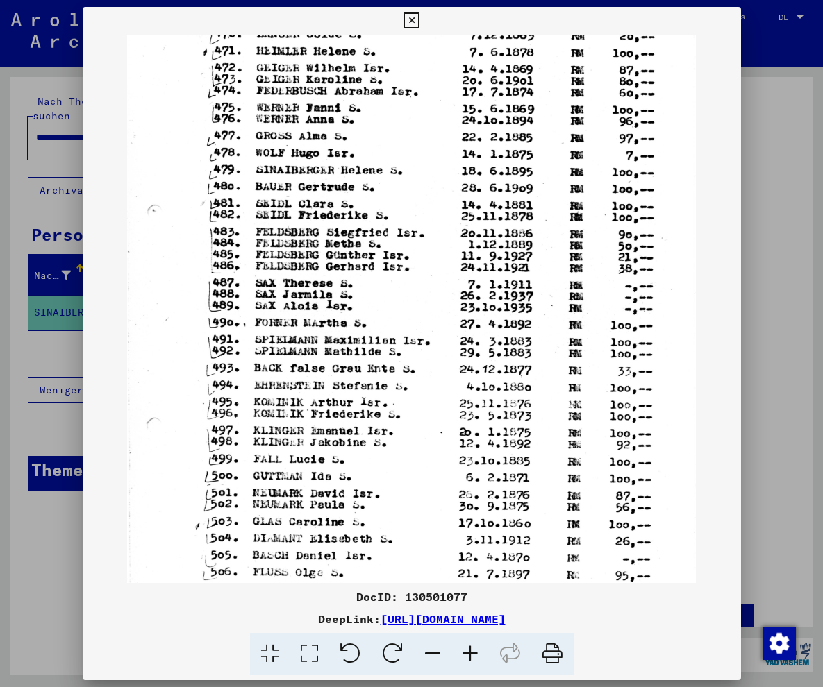
scroll to position [106, 0]
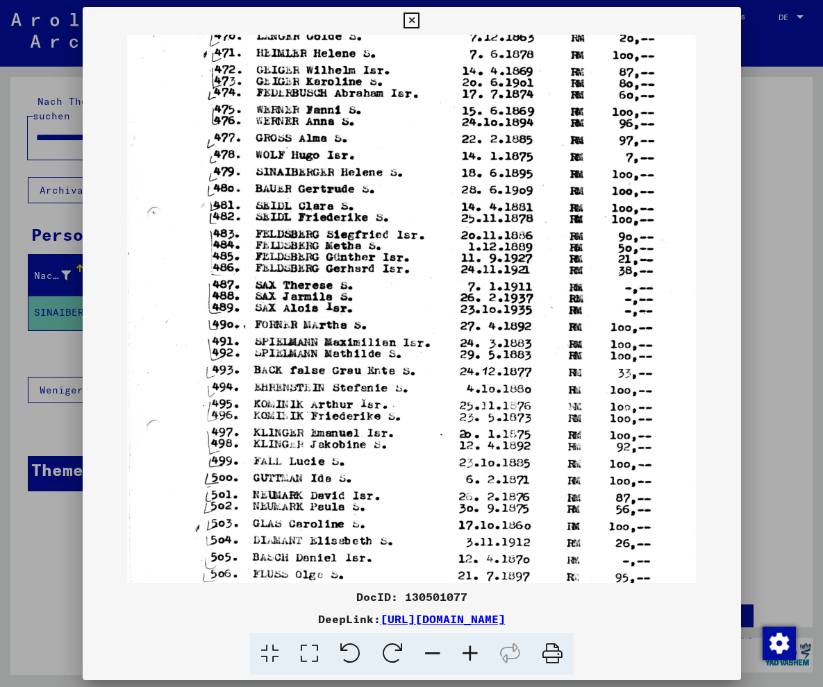
drag, startPoint x: 376, startPoint y: 214, endPoint x: 367, endPoint y: 280, distance: 66.5
click at [367, 280] on img at bounding box center [411, 324] width 568 height 791
drag, startPoint x: 687, startPoint y: 614, endPoint x: 232, endPoint y: 617, distance: 454.7
click at [232, 617] on div "DeepLink: [URL][DOMAIN_NAME]" at bounding box center [412, 619] width 658 height 17
copy div "[URL][DOMAIN_NAME]"
